Goal: Transaction & Acquisition: Purchase product/service

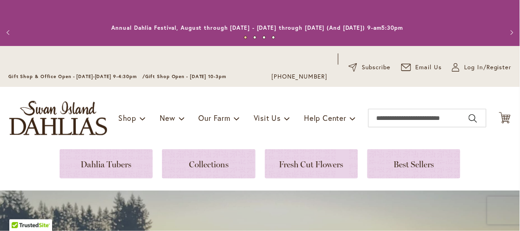
scroll to position [112, 0]
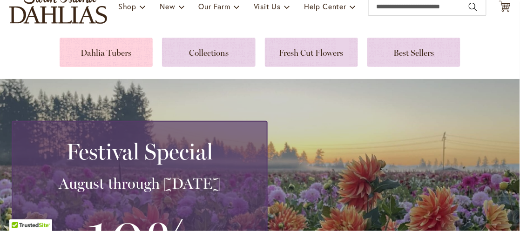
click at [132, 66] on link at bounding box center [106, 52] width 93 height 29
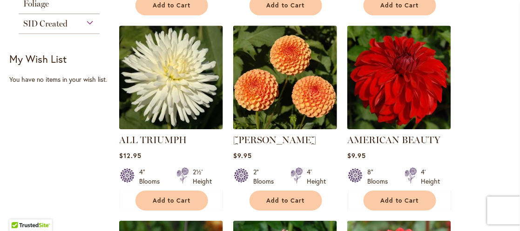
scroll to position [670, 0]
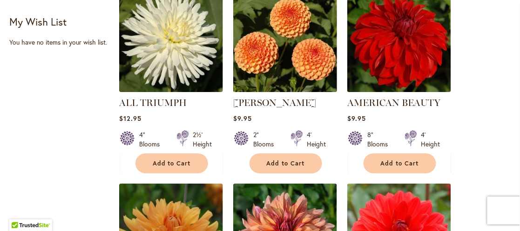
click at [256, 45] on img at bounding box center [285, 40] width 109 height 109
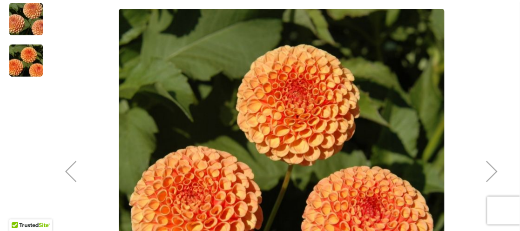
scroll to position [223, 0]
